Goal: Task Accomplishment & Management: Complete application form

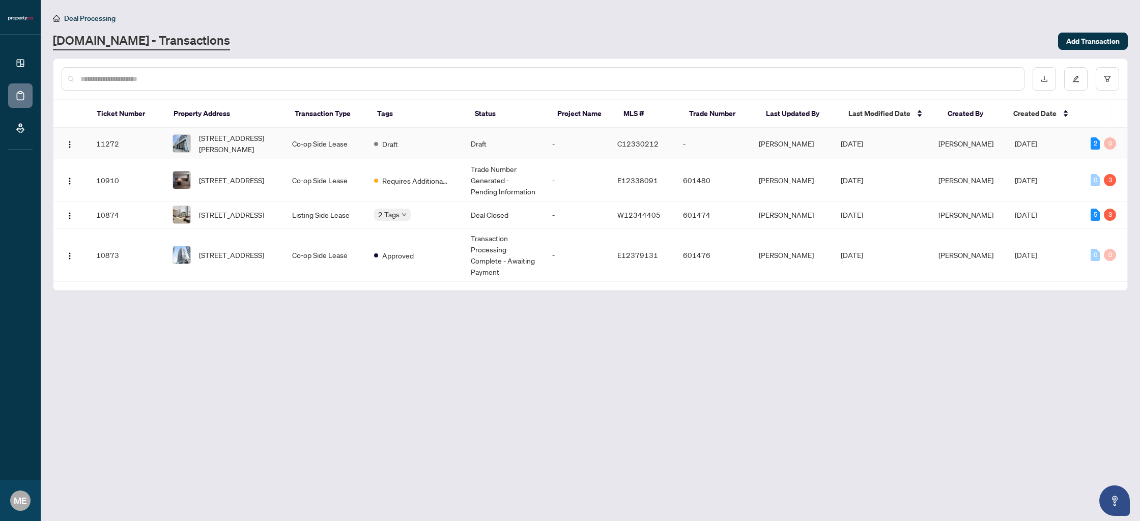
click at [560, 138] on td "-" at bounding box center [576, 143] width 65 height 31
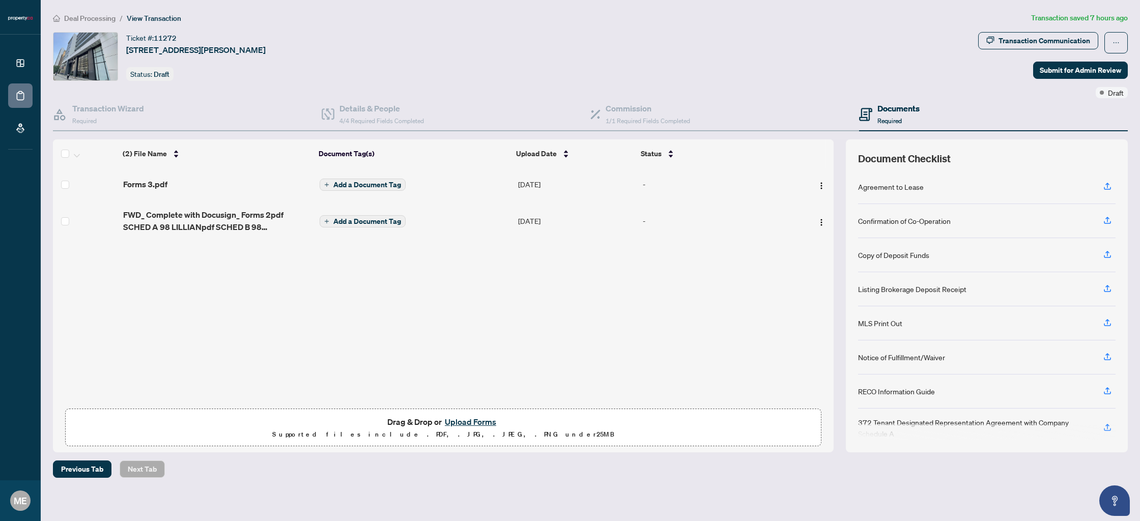
click at [482, 421] on button "Upload Forms" at bounding box center [470, 421] width 57 height 13
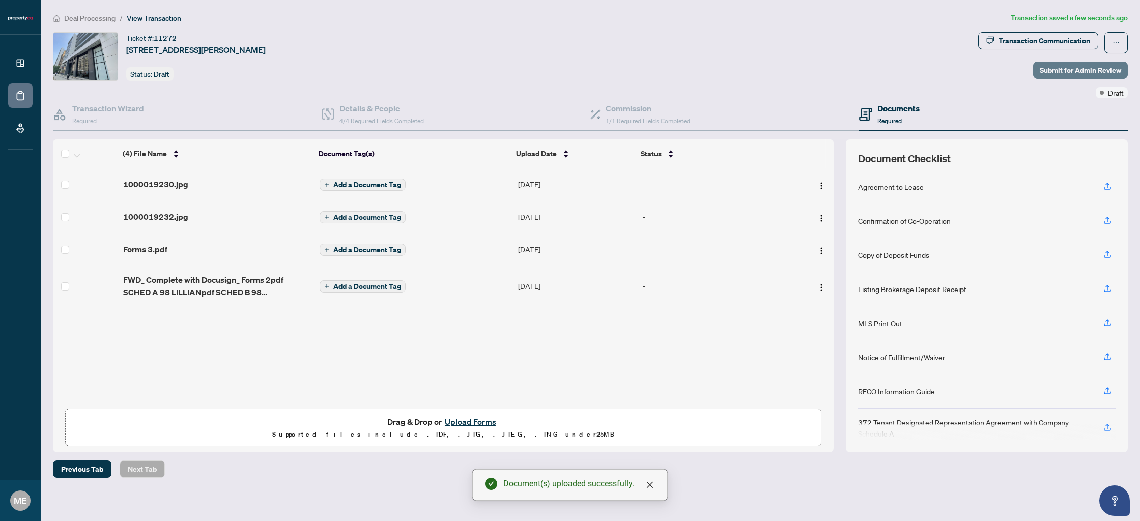
click at [1069, 73] on span "Submit for Admin Review" at bounding box center [1079, 70] width 81 height 16
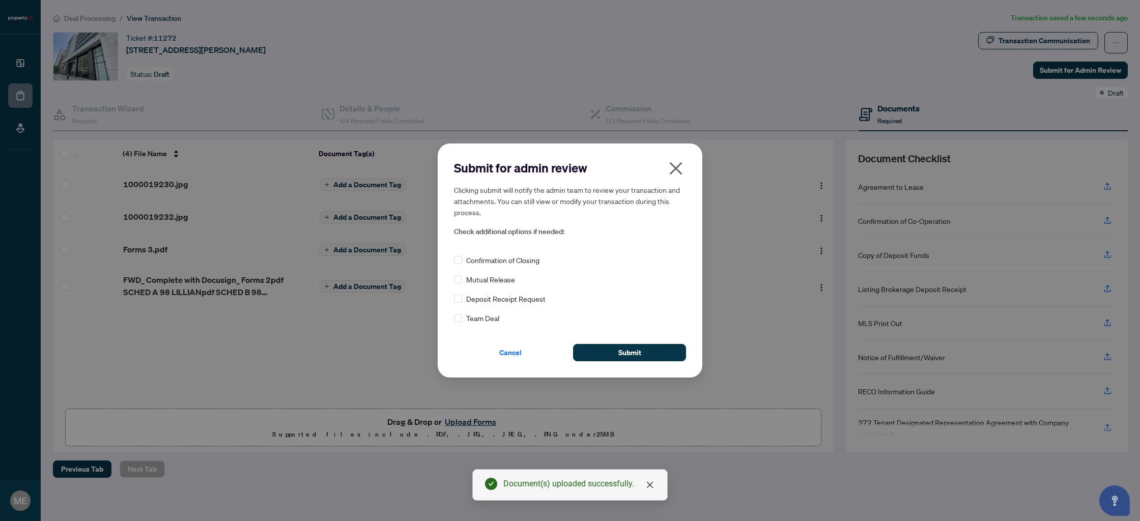
drag, startPoint x: 643, startPoint y: 352, endPoint x: 658, endPoint y: 230, distance: 122.0
click at [658, 230] on div "Submit for admin review Clicking submit will notify the admin team to review yo…" at bounding box center [570, 260] width 232 height 201
click at [650, 352] on button "Submit" at bounding box center [629, 352] width 113 height 17
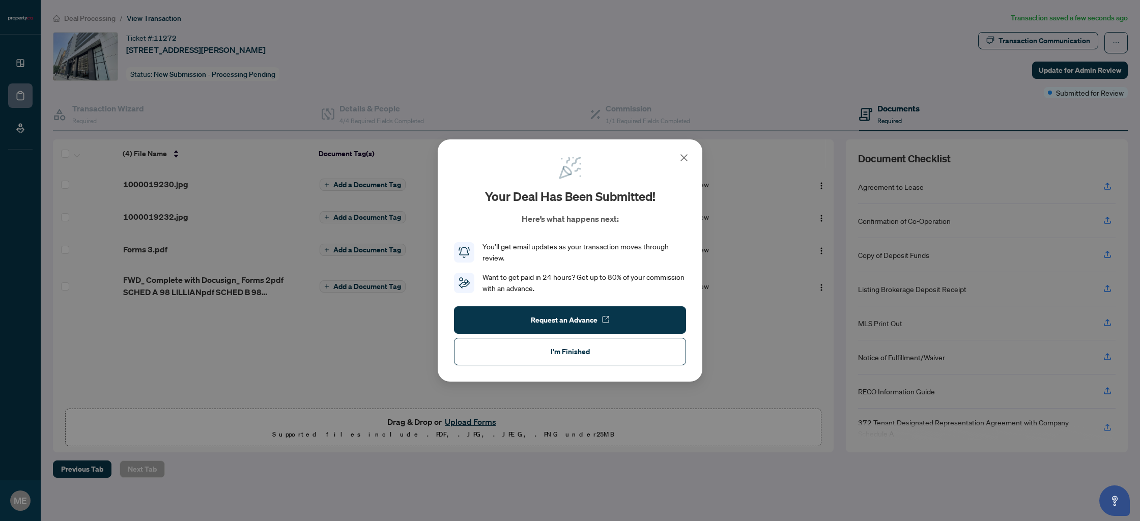
click at [682, 158] on icon at bounding box center [684, 158] width 12 height 12
